Goal: Navigation & Orientation: Find specific page/section

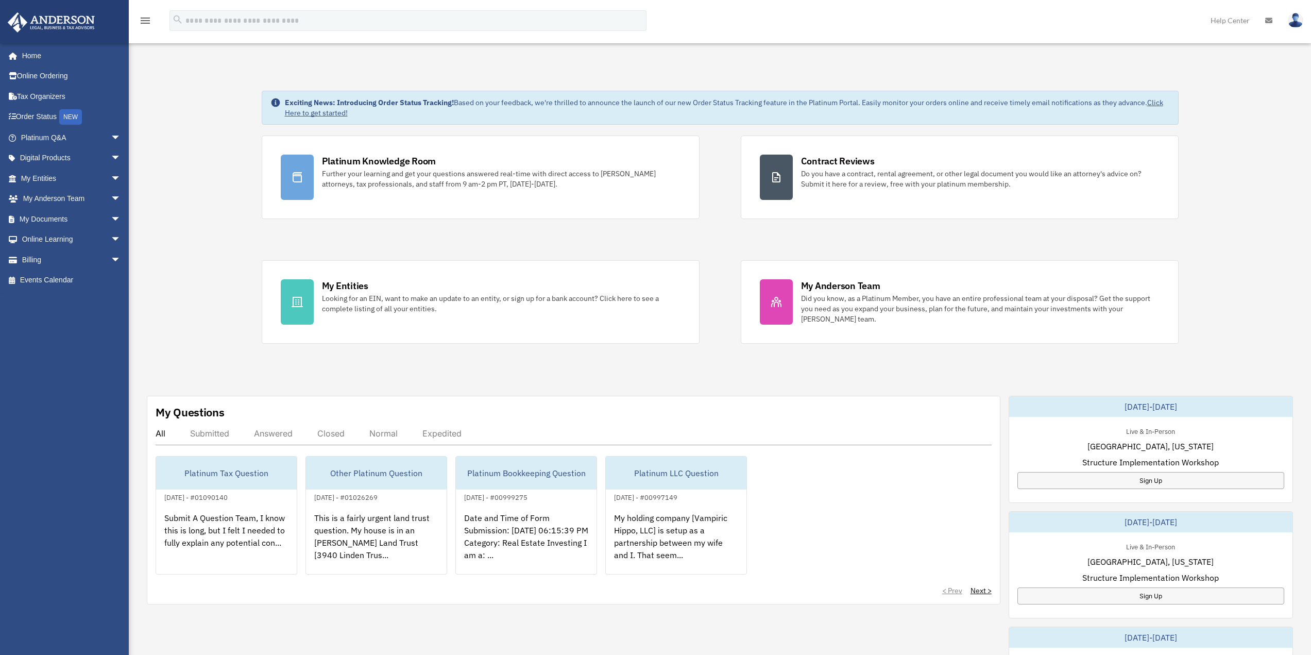
click at [179, 309] on div "Exciting News: Introducing Order Status Tracking! Based on your feedback, we're…" at bounding box center [720, 528] width 1198 height 926
click at [111, 138] on span "arrow_drop_down" at bounding box center [121, 137] width 21 height 21
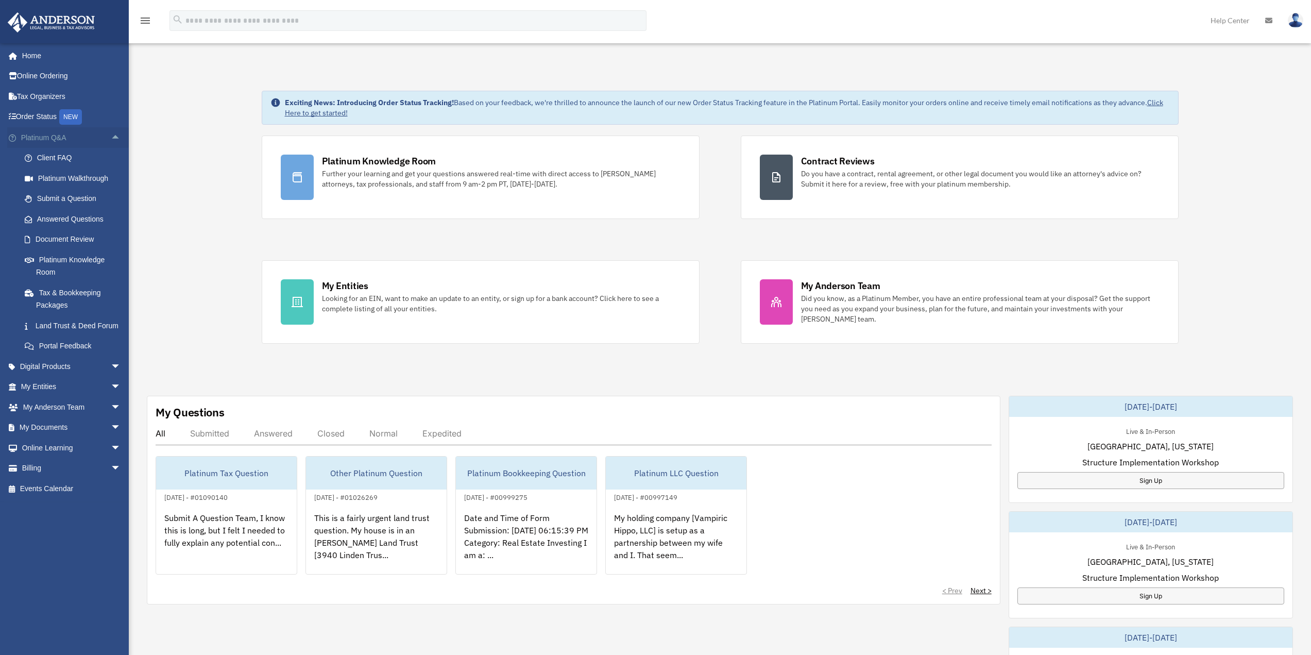
click at [111, 138] on span "arrow_drop_up" at bounding box center [121, 137] width 21 height 21
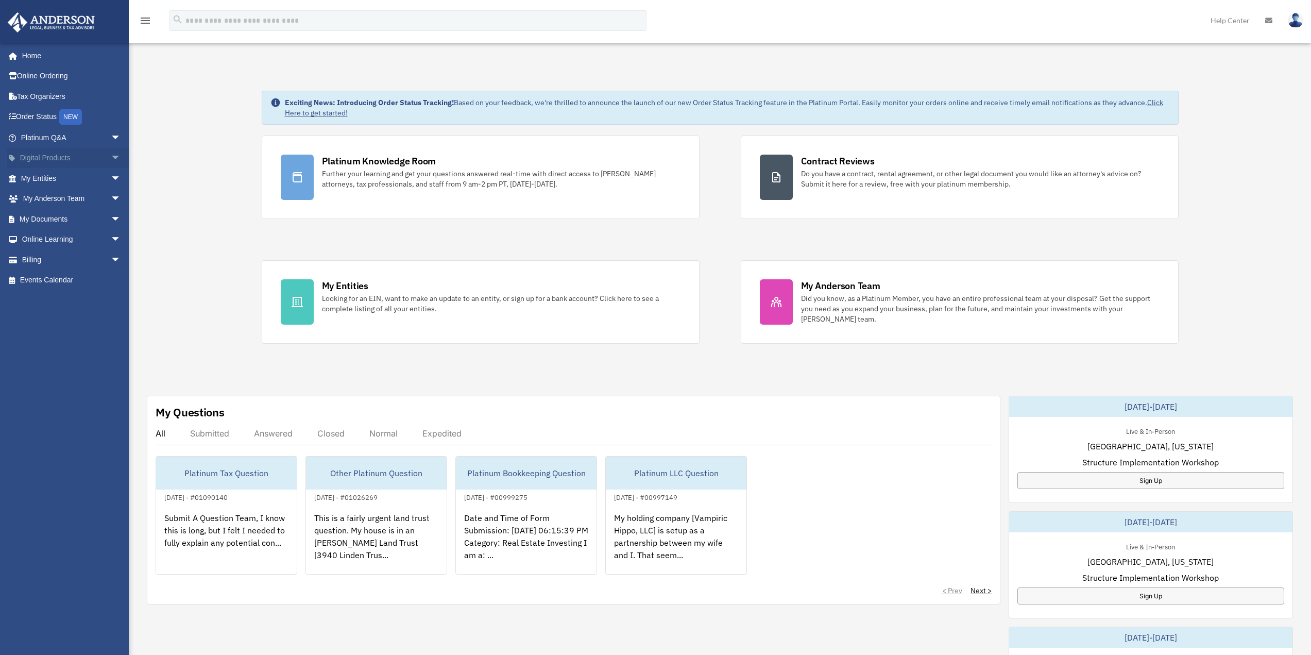
click at [111, 156] on span "arrow_drop_down" at bounding box center [121, 158] width 21 height 21
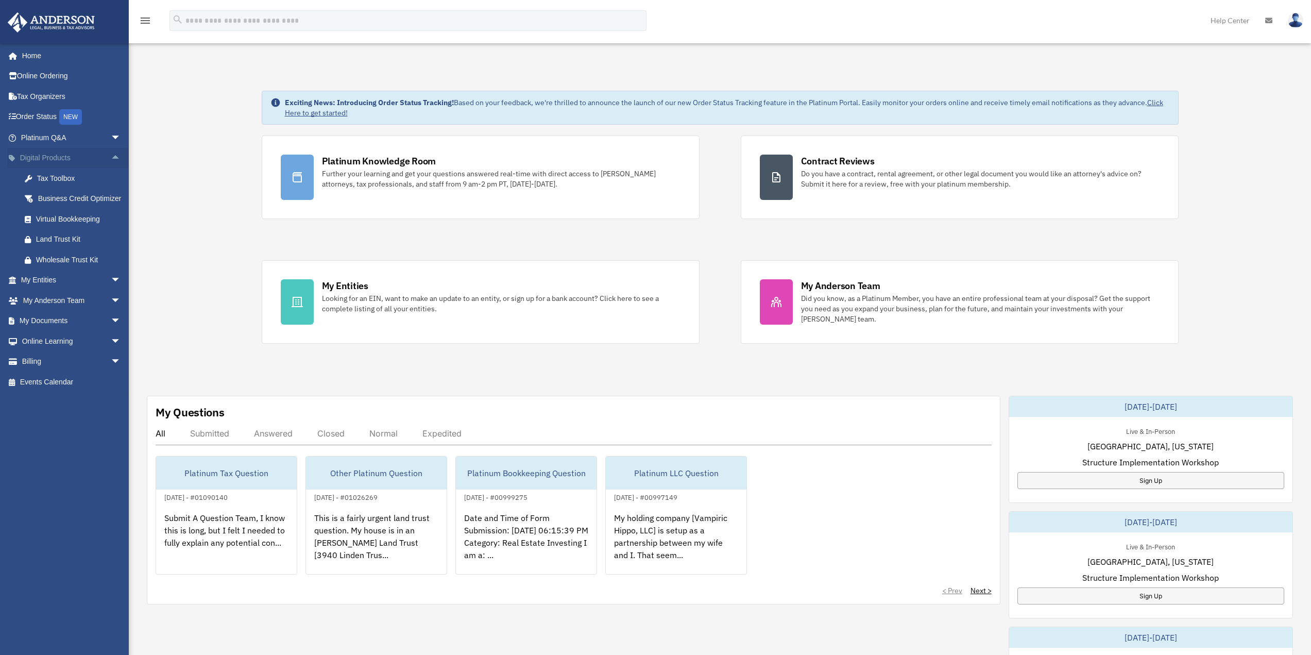
click at [111, 156] on span "arrow_drop_up" at bounding box center [121, 158] width 21 height 21
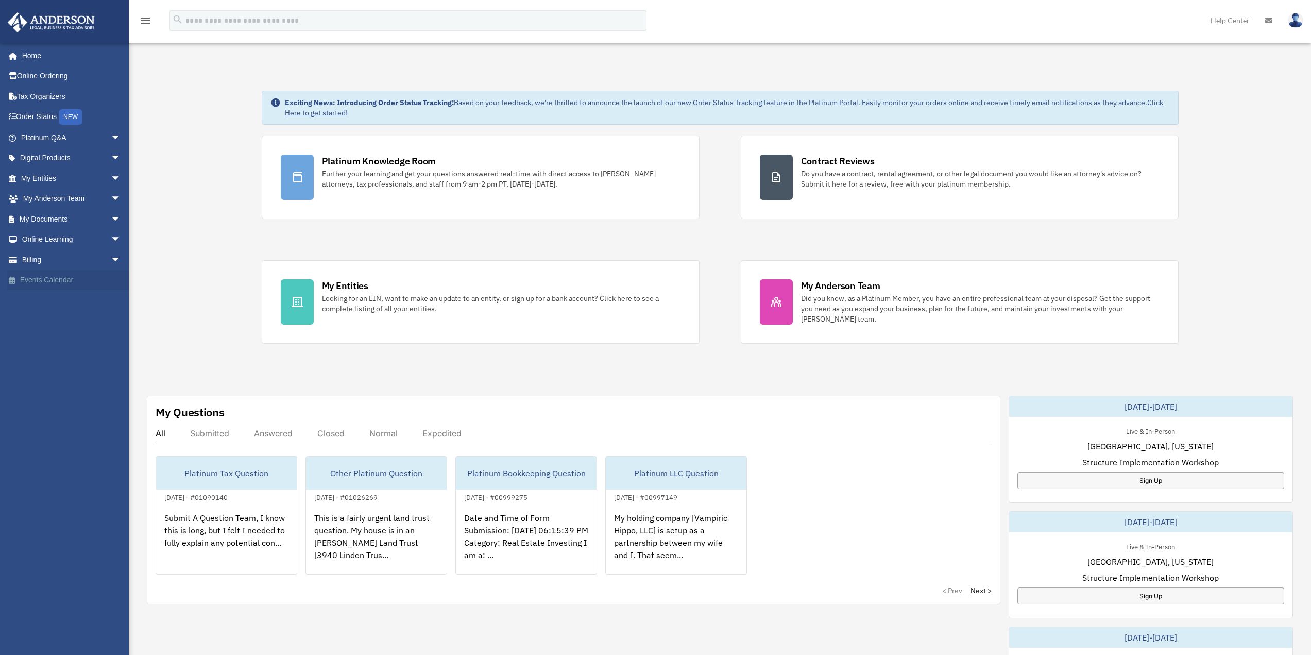
click at [55, 279] on link "Events Calendar" at bounding box center [71, 280] width 129 height 21
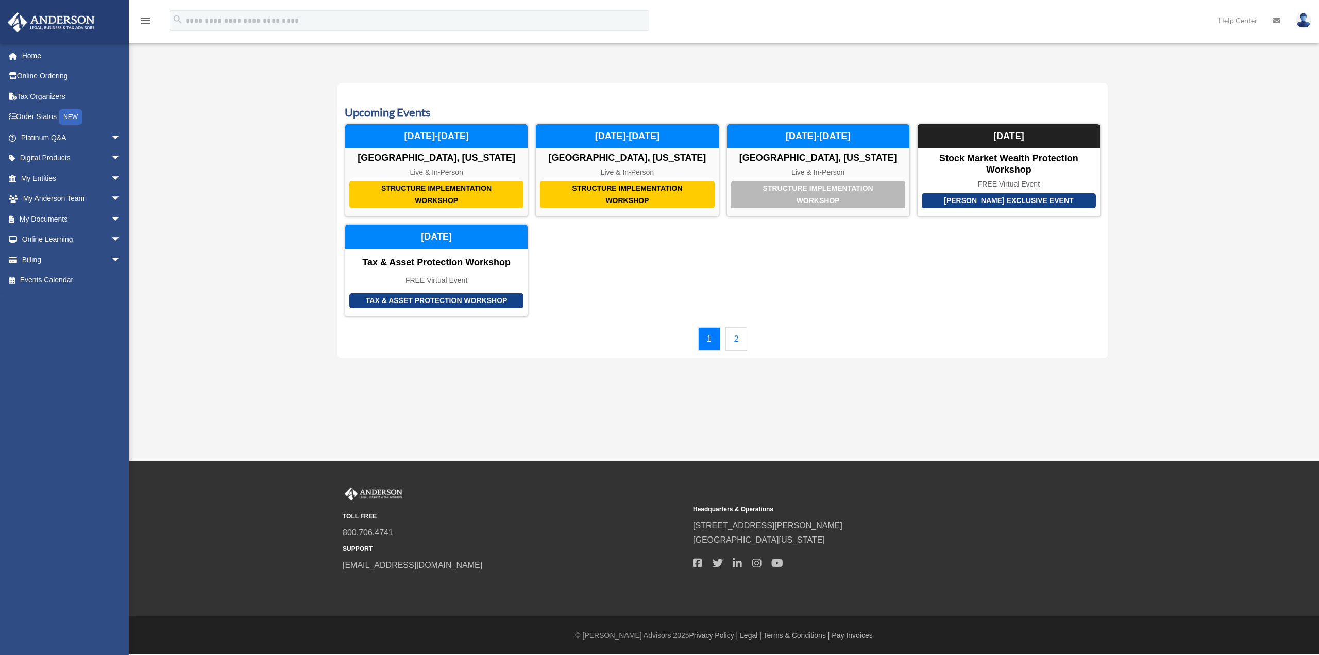
click at [741, 340] on link "2" at bounding box center [736, 339] width 22 height 24
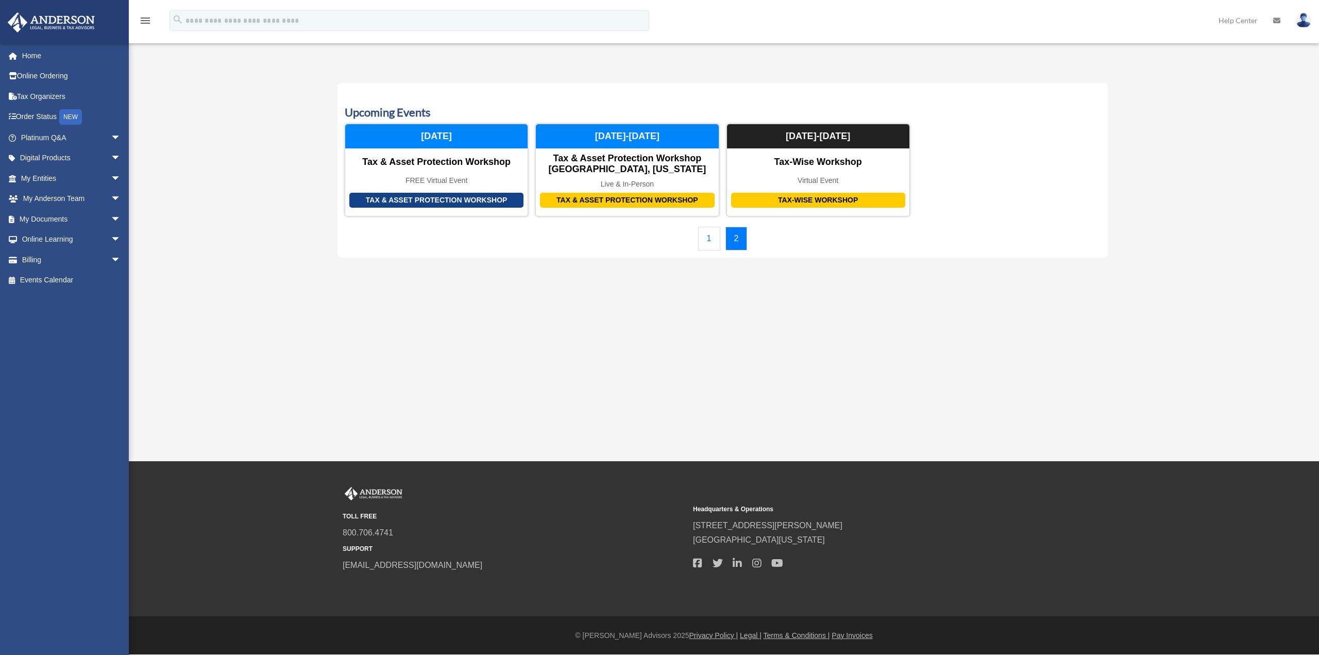
click at [711, 241] on link "1" at bounding box center [709, 239] width 22 height 24
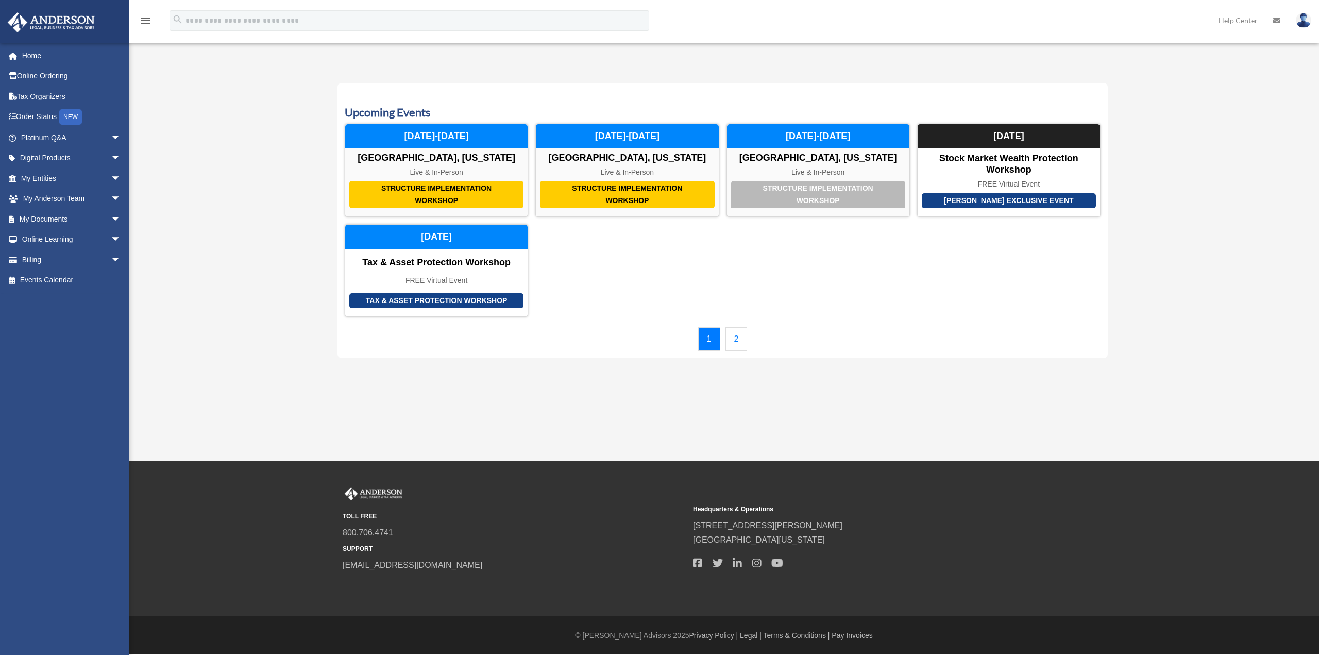
click at [738, 335] on link "2" at bounding box center [736, 339] width 22 height 24
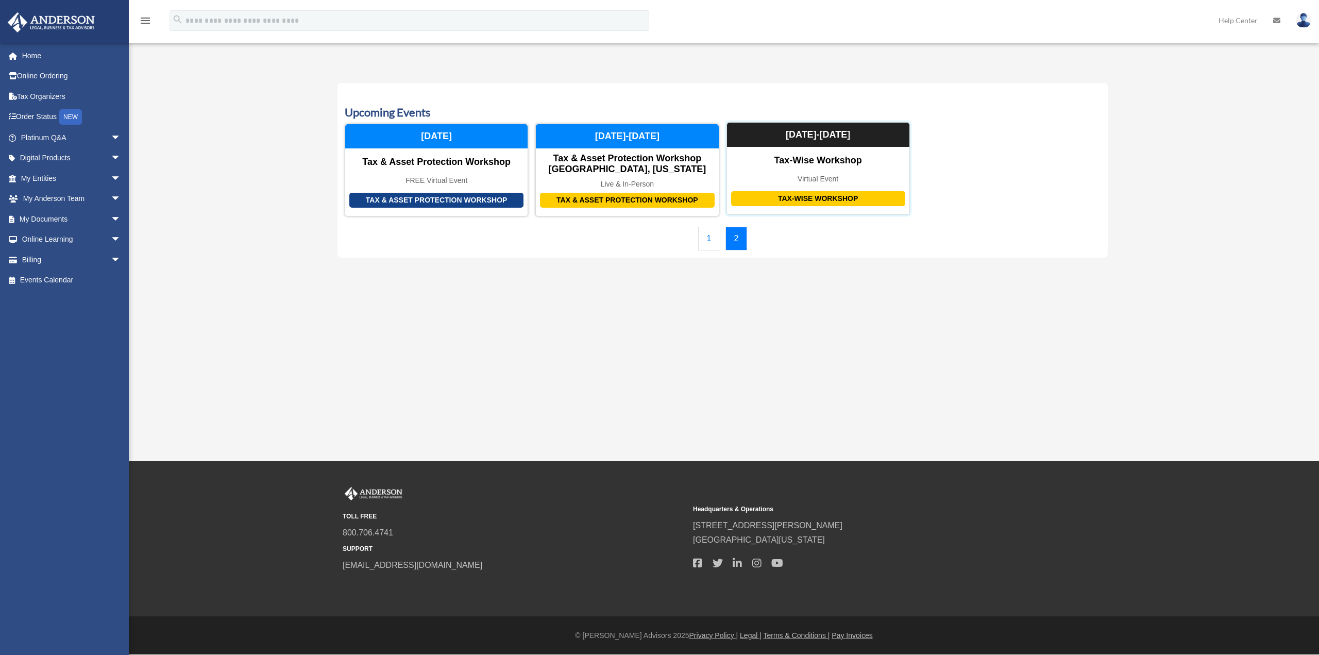
click at [831, 178] on div "Virtual Event" at bounding box center [818, 179] width 182 height 9
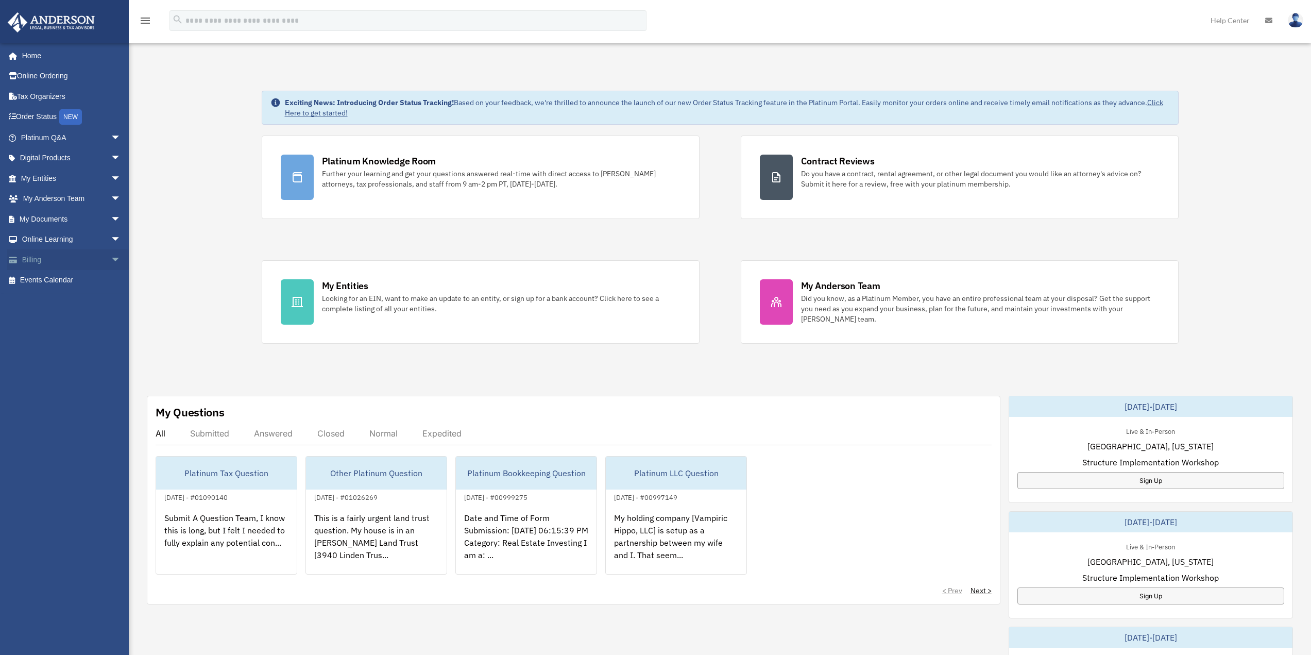
click at [112, 258] on span "arrow_drop_down" at bounding box center [121, 259] width 21 height 21
click at [76, 277] on link "$ Open Invoices" at bounding box center [75, 280] width 122 height 21
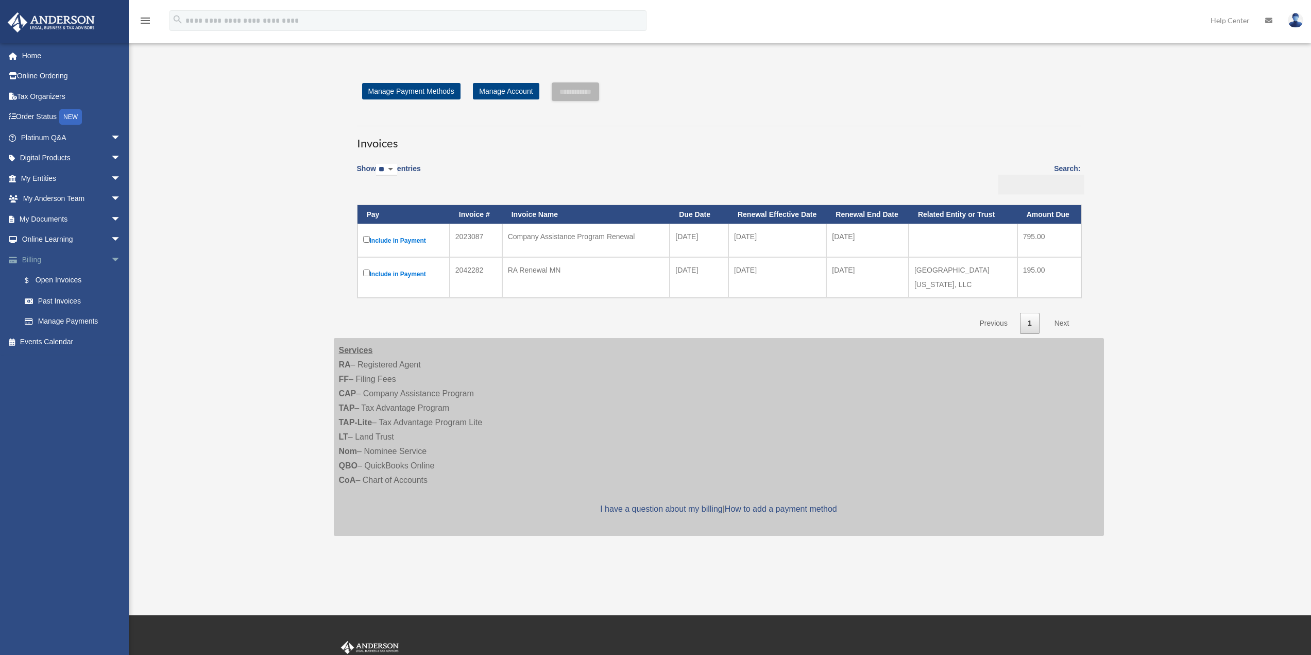
click at [111, 259] on span "arrow_drop_down" at bounding box center [121, 259] width 21 height 21
click at [111, 238] on span "arrow_drop_down" at bounding box center [121, 239] width 21 height 21
click at [58, 296] on link "Resources" at bounding box center [75, 300] width 122 height 21
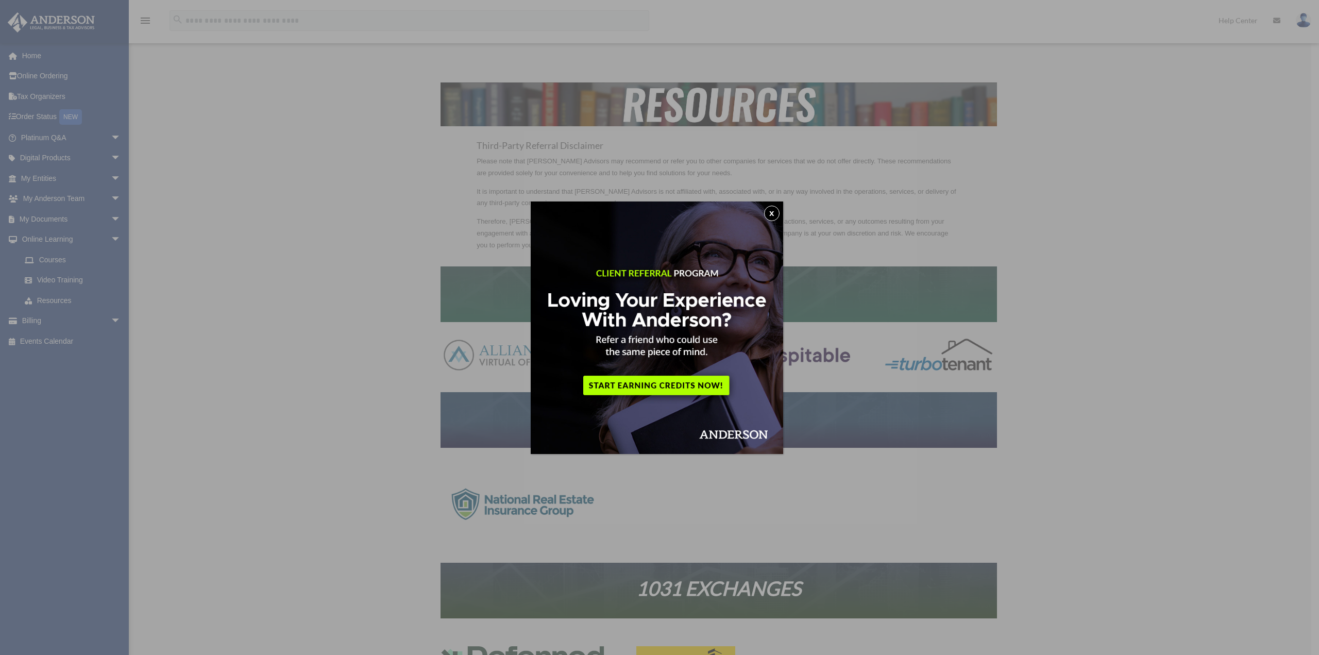
click at [778, 216] on button "x" at bounding box center [771, 213] width 15 height 15
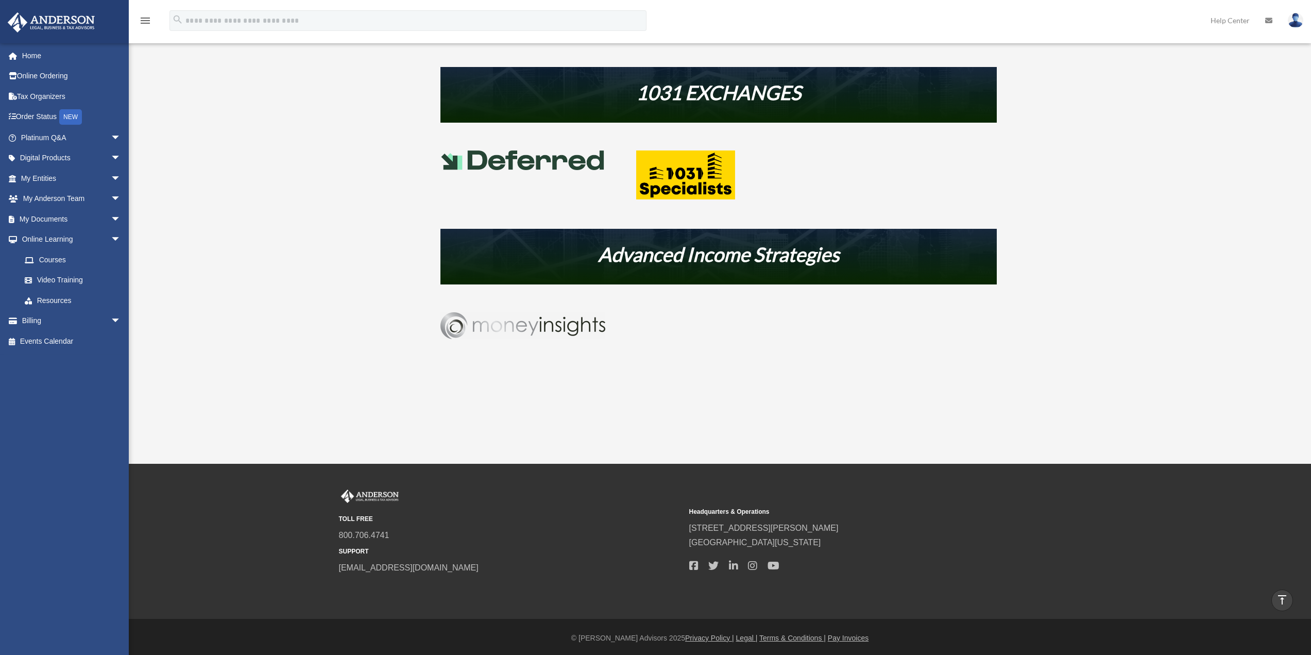
scroll to position [498, 0]
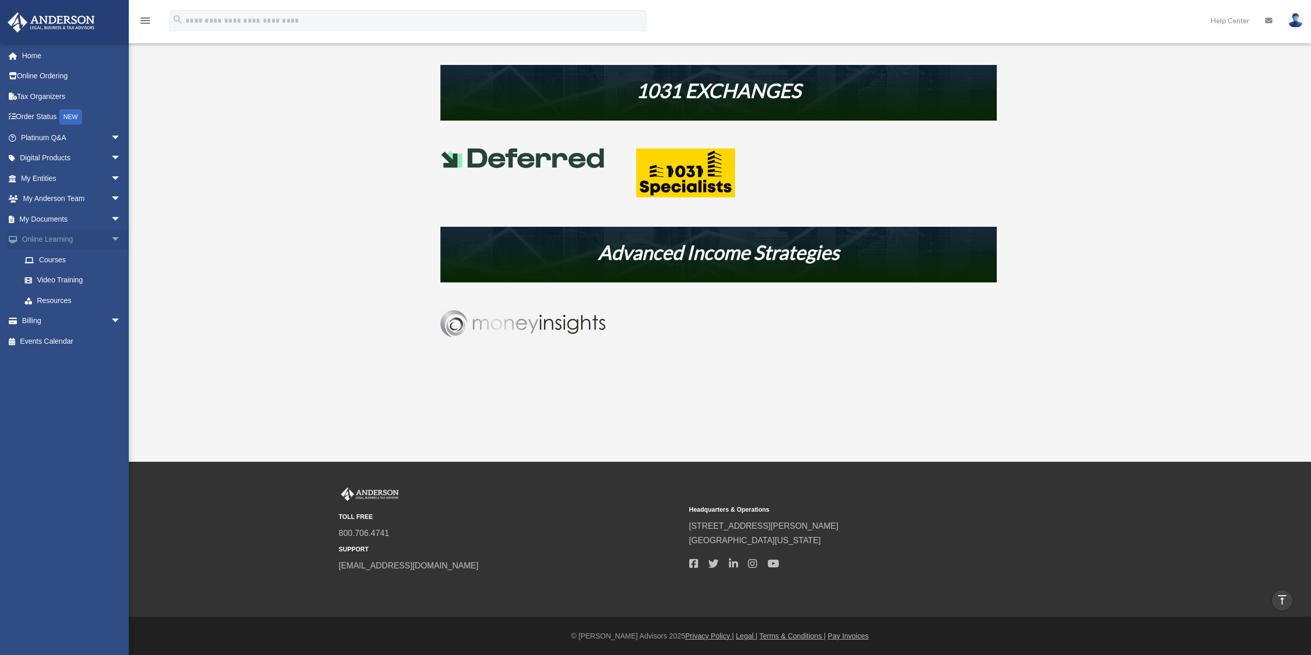
click at [111, 240] on span "arrow_drop_down" at bounding box center [121, 239] width 21 height 21
click at [111, 156] on span "arrow_drop_down" at bounding box center [121, 158] width 21 height 21
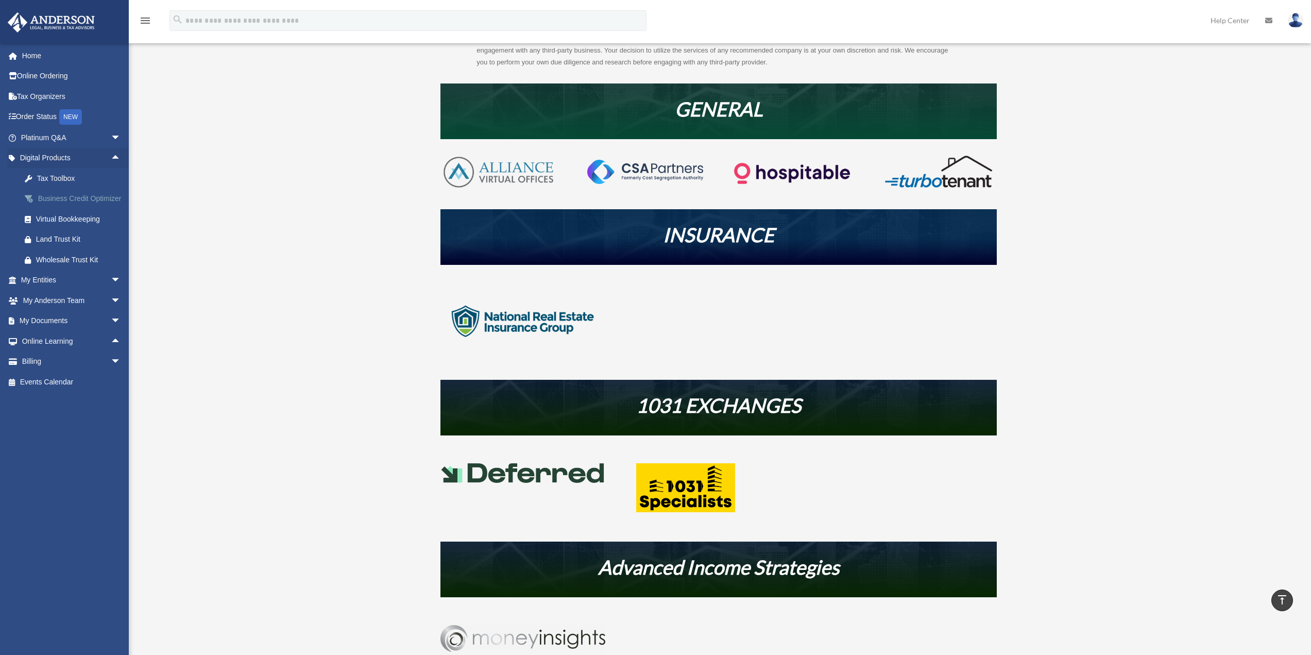
scroll to position [0, 0]
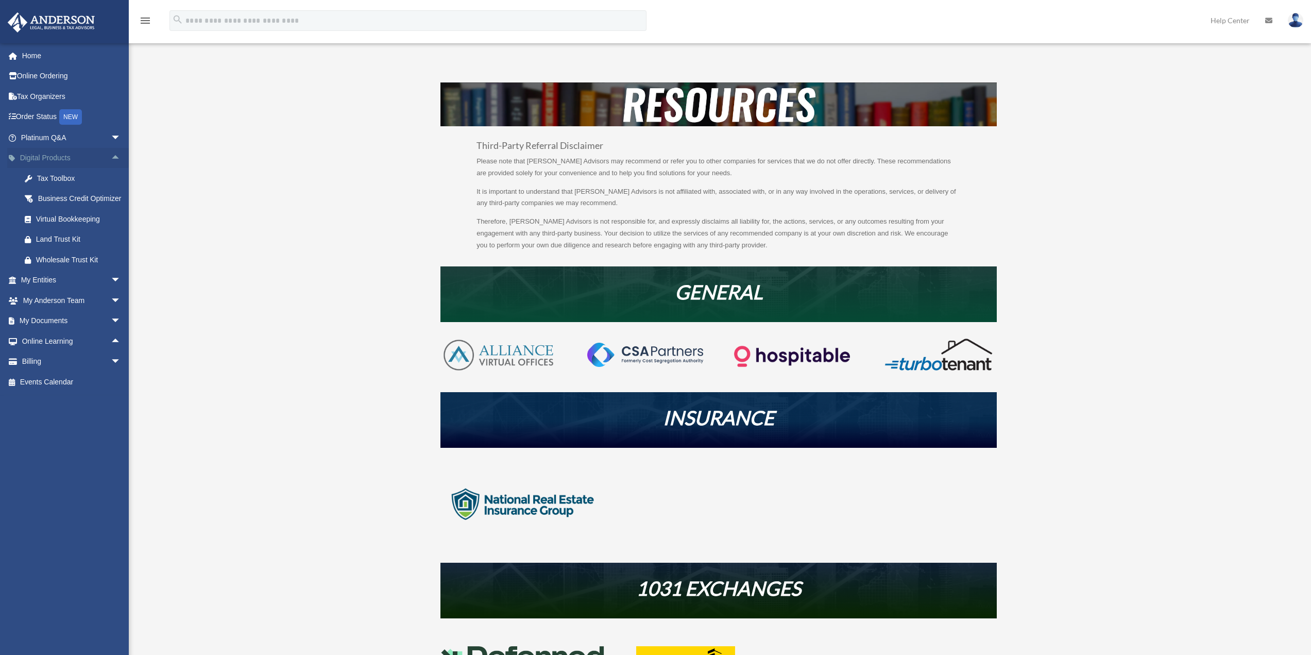
click at [111, 155] on span "arrow_drop_up" at bounding box center [121, 158] width 21 height 21
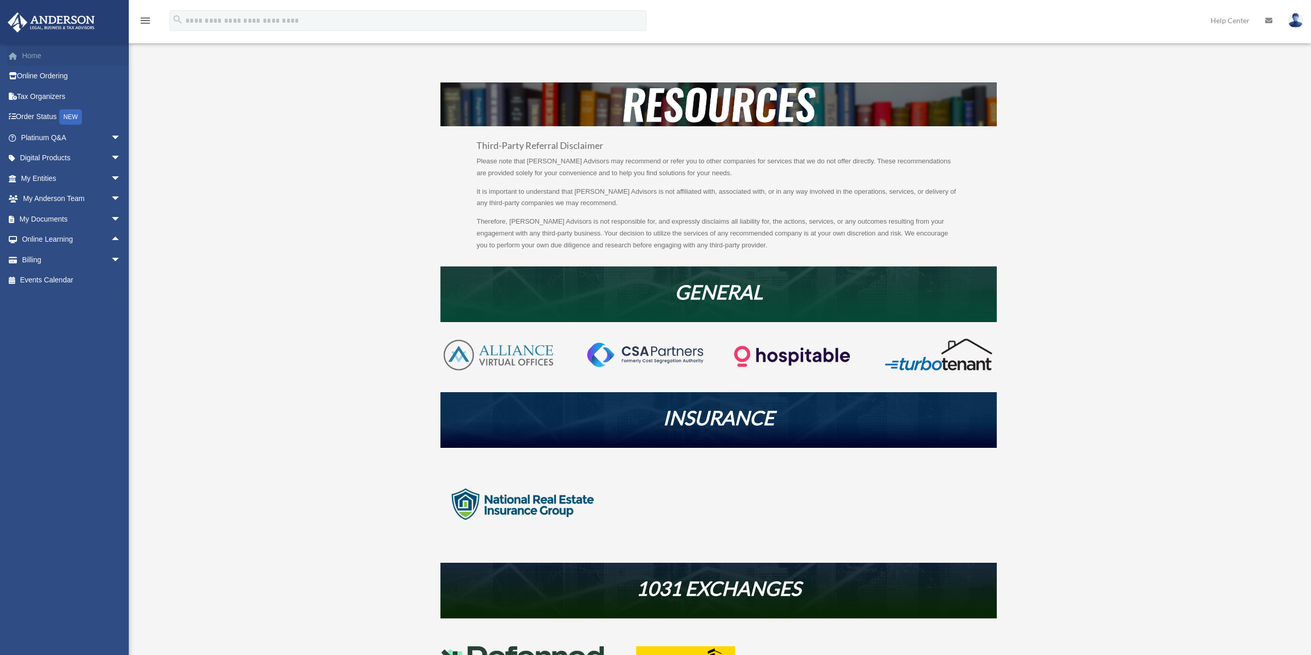
click at [35, 52] on link "Home" at bounding box center [71, 55] width 129 height 21
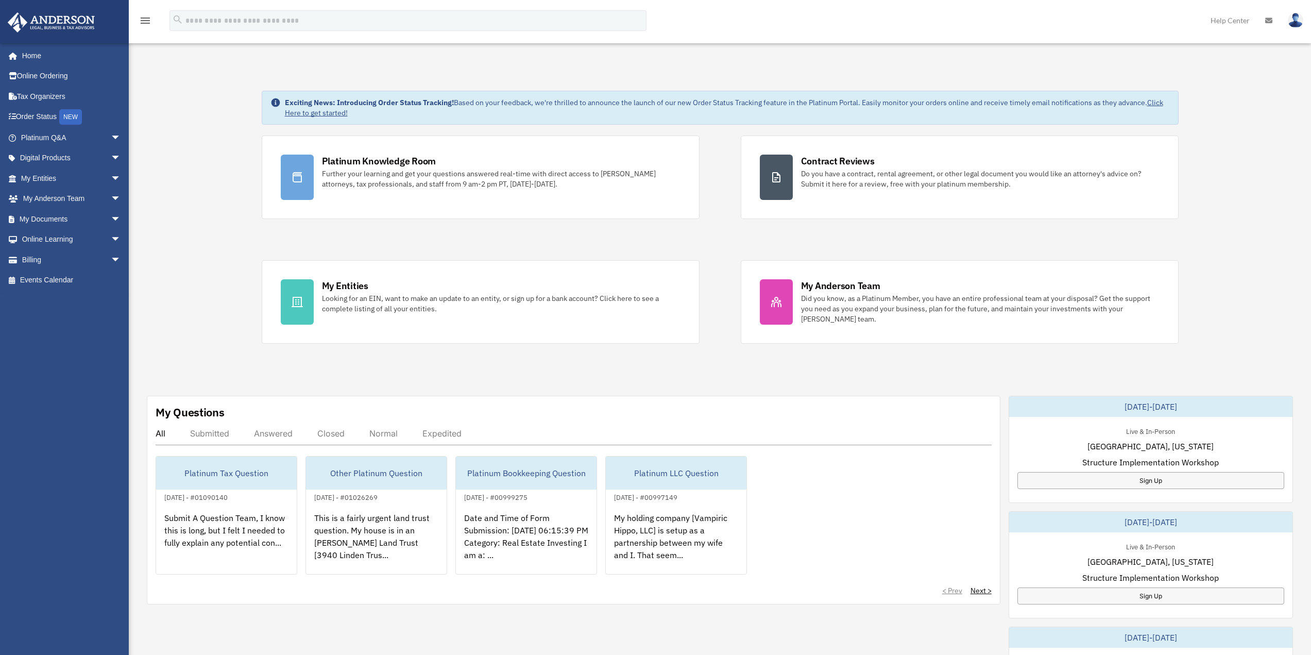
drag, startPoint x: 47, startPoint y: 115, endPoint x: 219, endPoint y: 83, distance: 175.0
click at [219, 83] on div "Exciting News: Introducing Order Status Tracking! Based on your feedback, we're…" at bounding box center [720, 528] width 1198 height 926
